Goal: Transaction & Acquisition: Purchase product/service

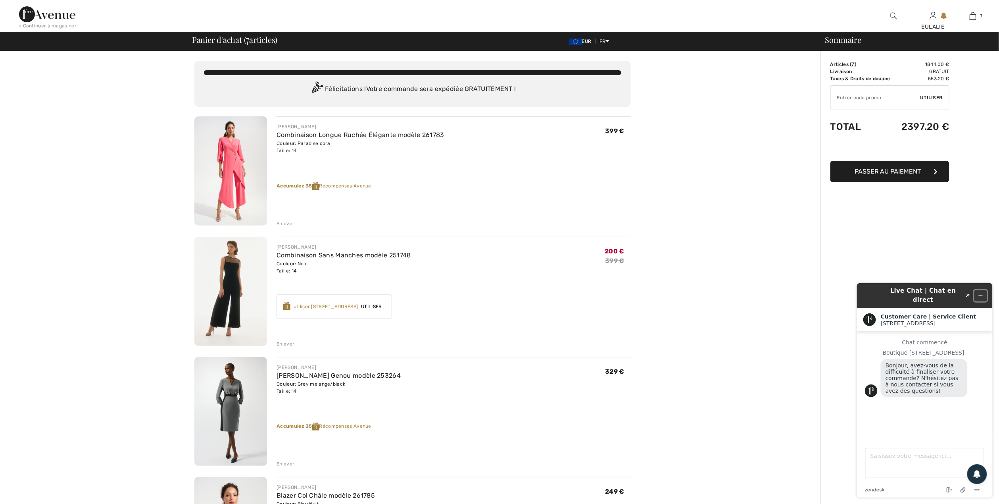
click at [982, 293] on icon "Réduire le widget" at bounding box center [981, 296] width 6 height 6
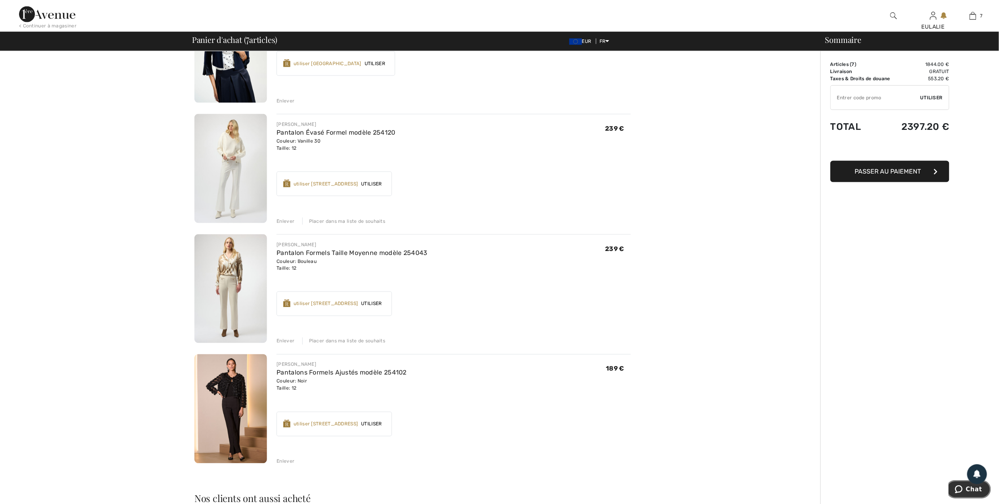
scroll to position [471, 0]
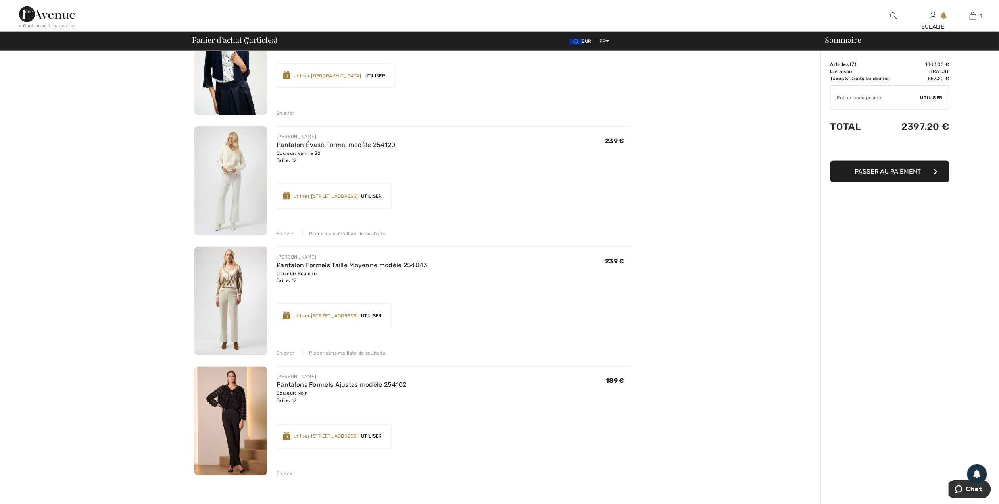
click at [235, 155] on img at bounding box center [230, 180] width 73 height 109
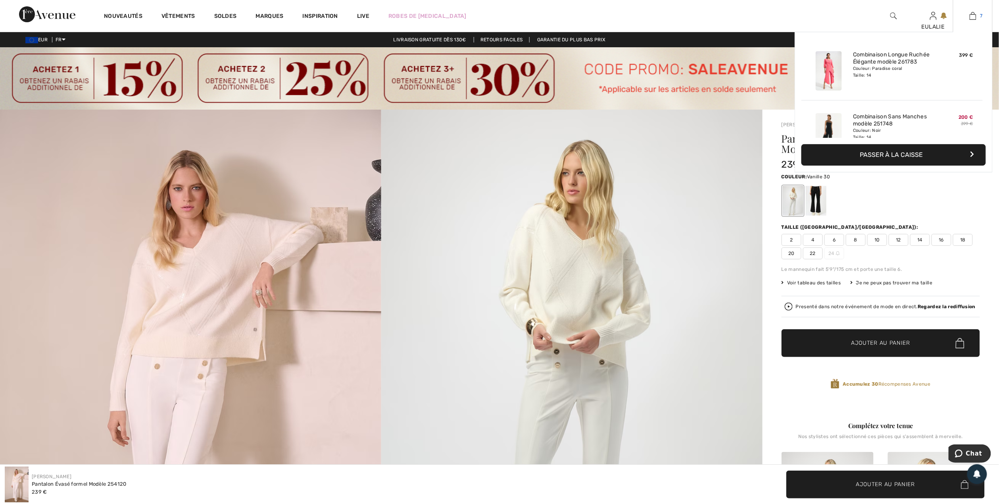
click at [974, 18] on img at bounding box center [973, 16] width 7 height 10
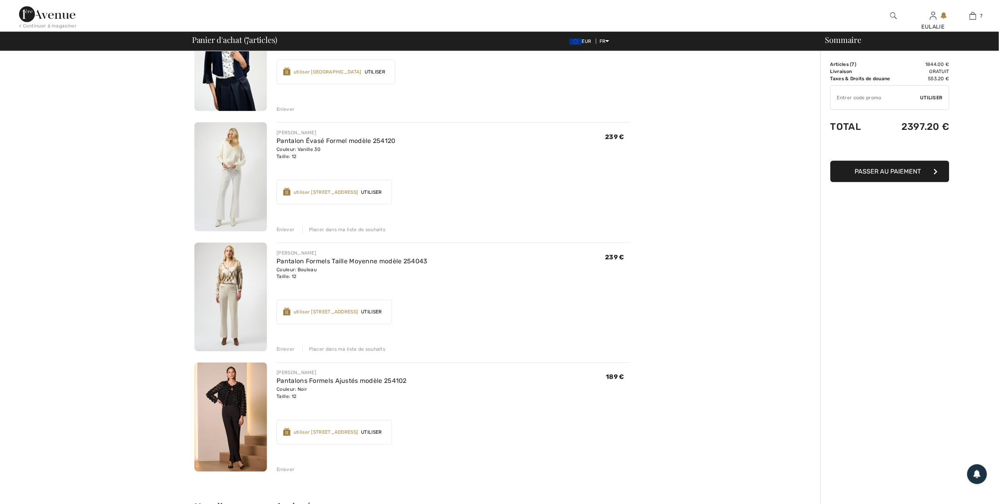
scroll to position [476, 0]
click at [229, 273] on img at bounding box center [230, 295] width 73 height 109
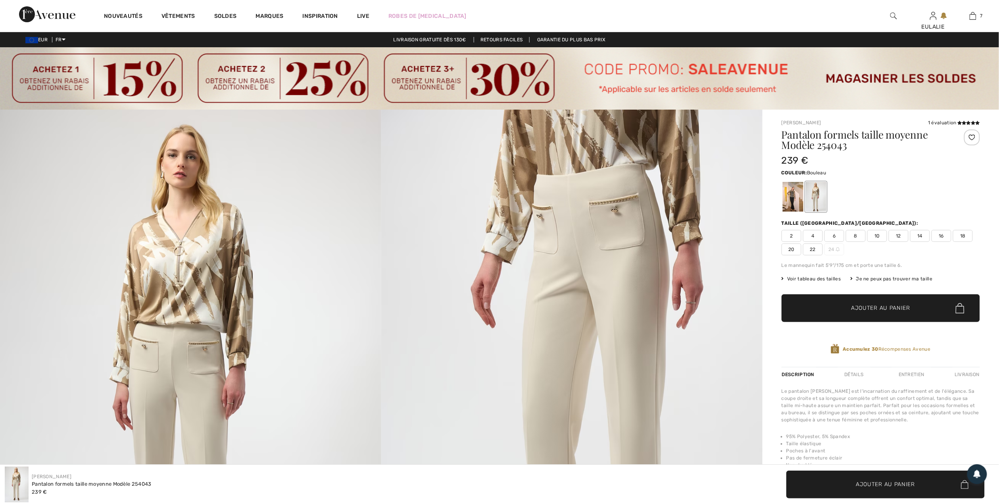
click at [577, 213] on img at bounding box center [571, 396] width 381 height 572
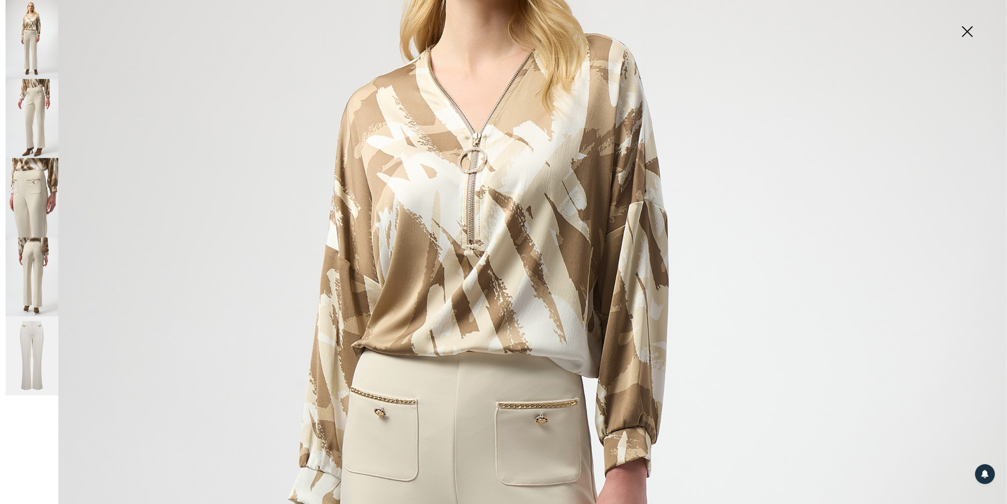
scroll to position [529, 0]
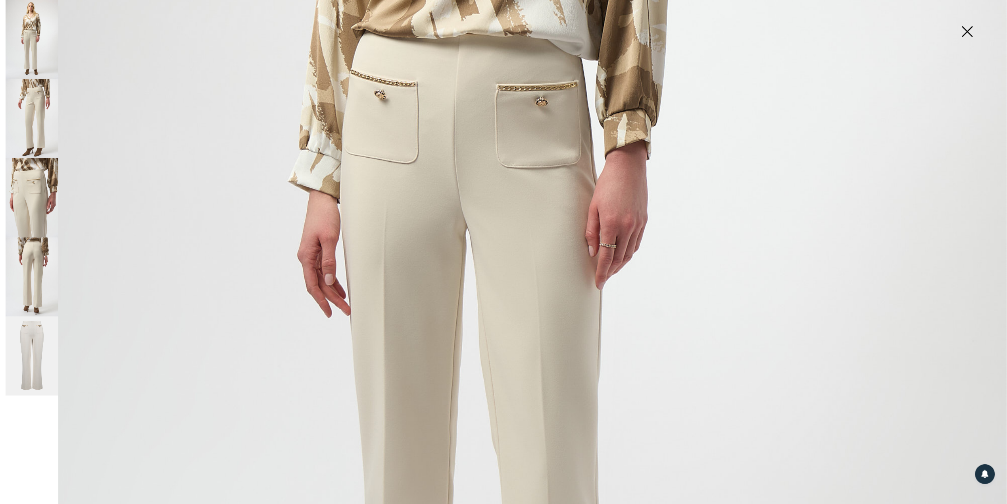
click at [31, 188] on img at bounding box center [32, 197] width 53 height 79
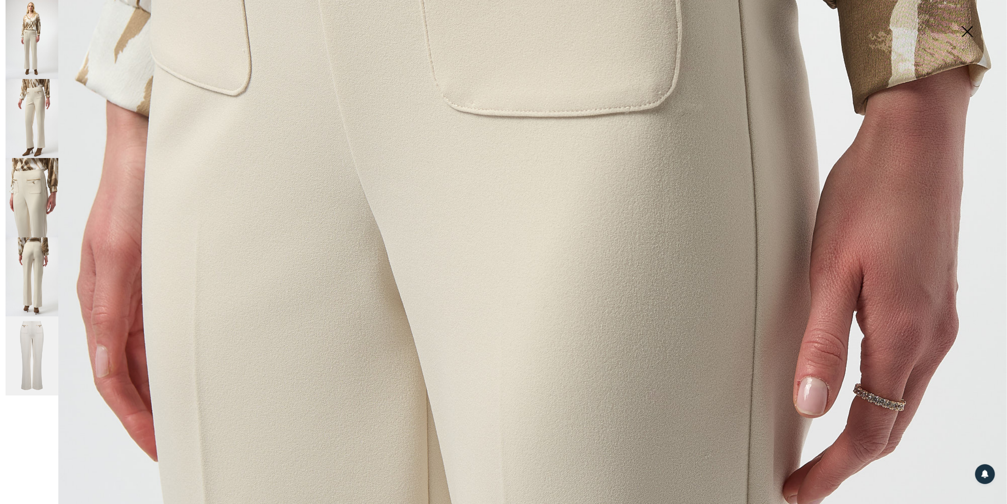
scroll to position [582, 0]
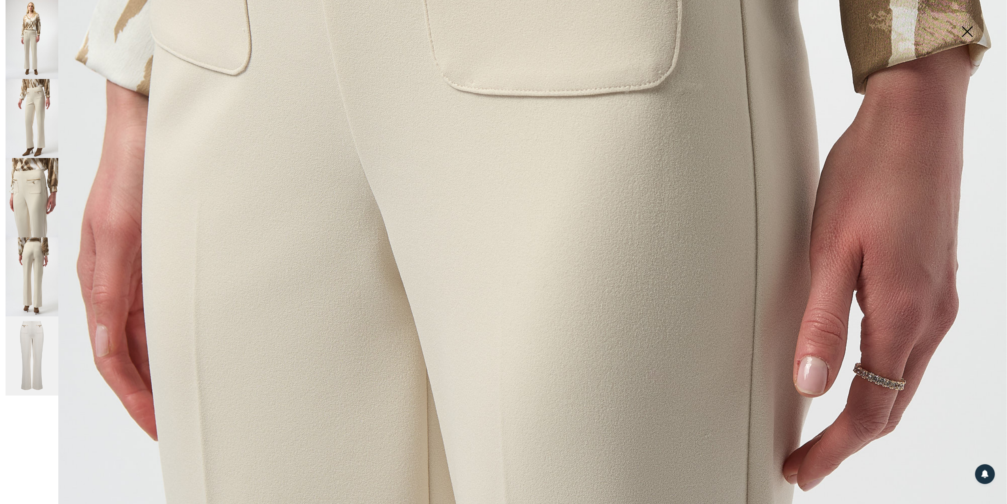
click at [33, 243] on img at bounding box center [32, 276] width 53 height 79
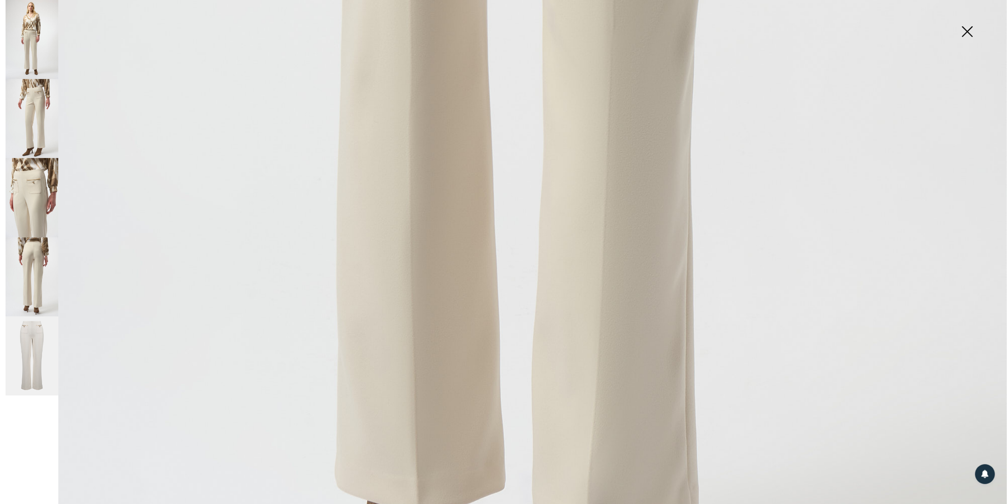
scroll to position [953, 0]
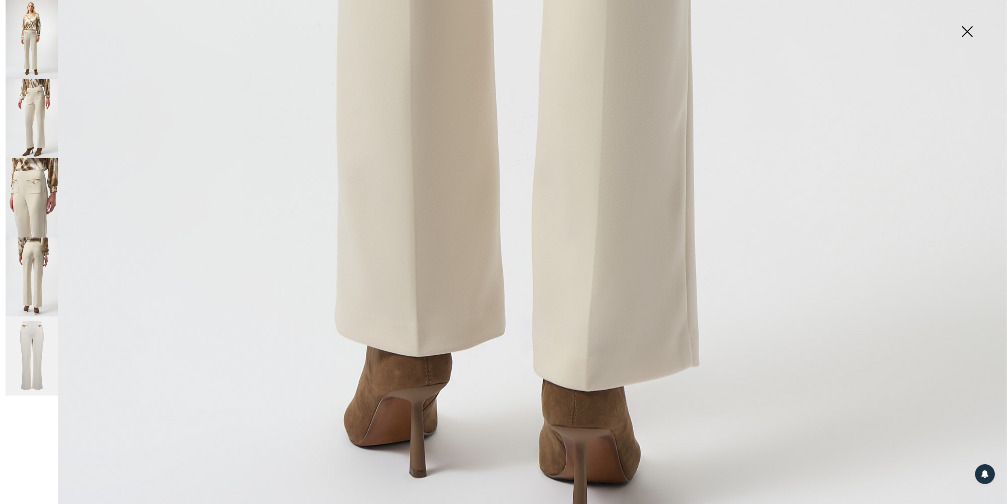
click at [38, 256] on img at bounding box center [32, 276] width 53 height 79
click at [26, 89] on img at bounding box center [32, 118] width 53 height 79
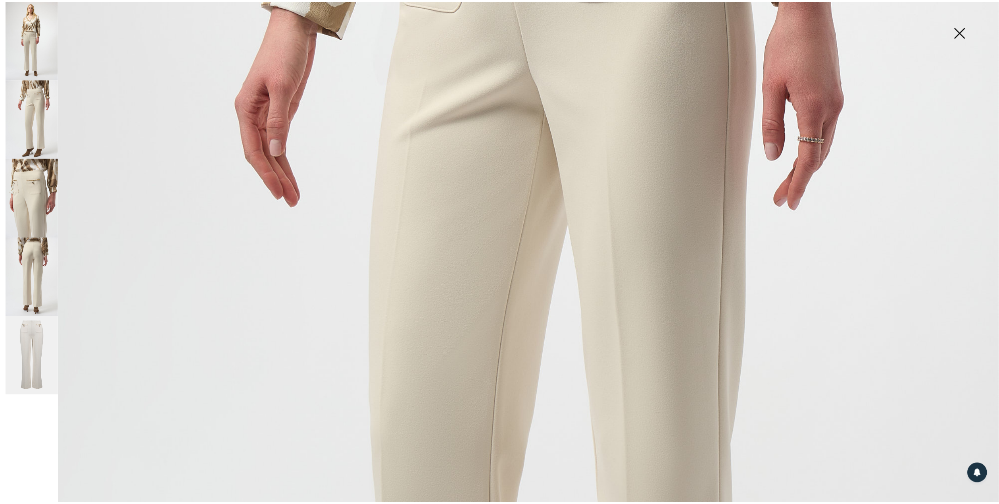
scroll to position [476, 0]
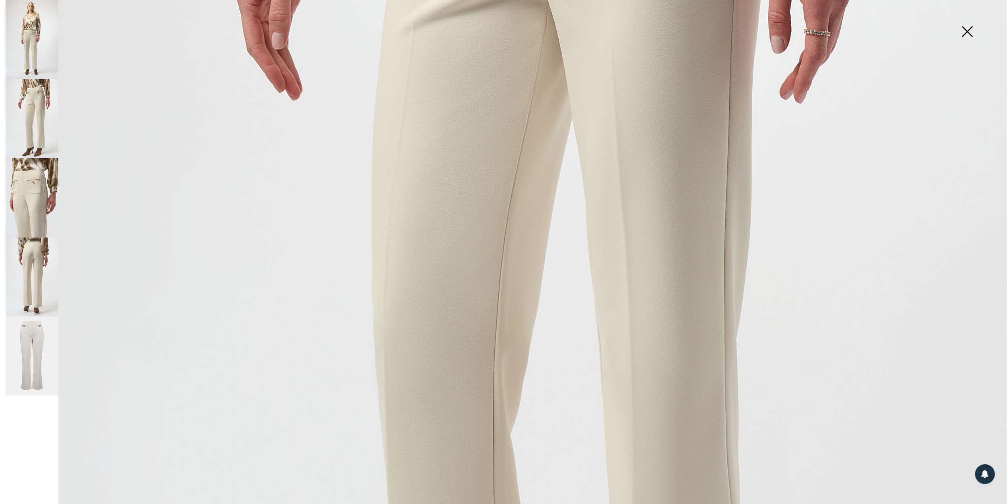
click at [967, 29] on img at bounding box center [968, 32] width 40 height 41
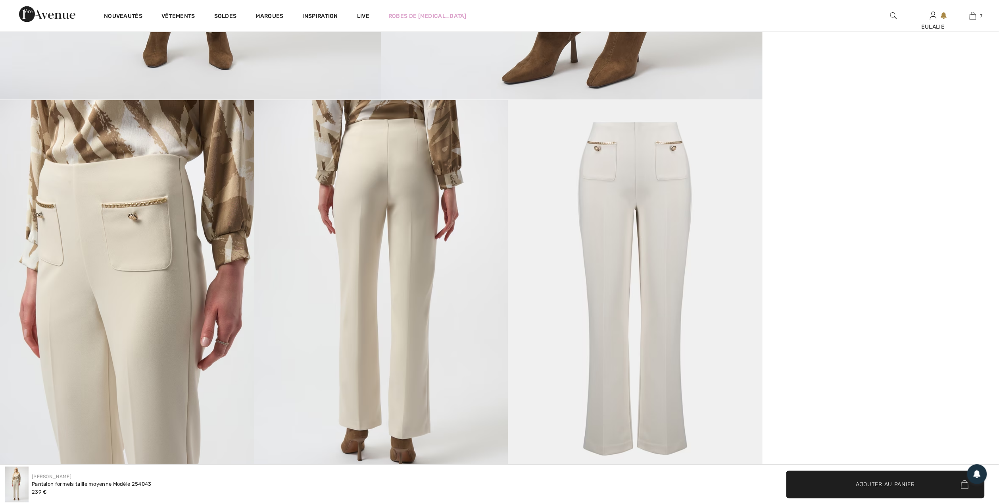
scroll to position [0, 0]
